Goal: Browse casually

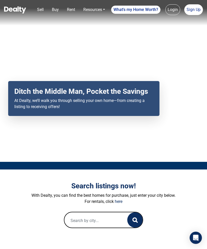
click at [122, 110] on p "At Dealty, we’ll walk you through selling your own home—from creating a listing…" at bounding box center [83, 104] width 139 height 12
click at [107, 241] on div "Search listings now! With Dealty, you can find the best homes for purchase, jus…" at bounding box center [103, 205] width 184 height 71
